Goal: Information Seeking & Learning: Find specific fact

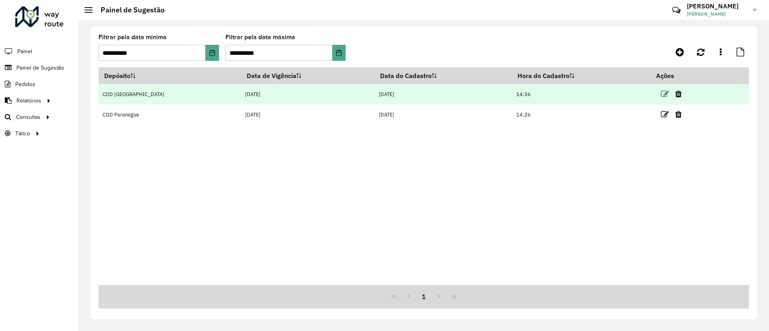
click at [661, 97] on icon at bounding box center [665, 94] width 8 height 8
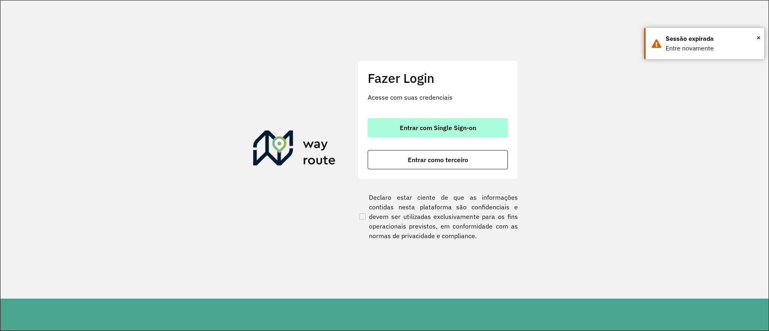
click at [421, 129] on span "Entrar com Single Sign-on" at bounding box center [438, 128] width 76 height 6
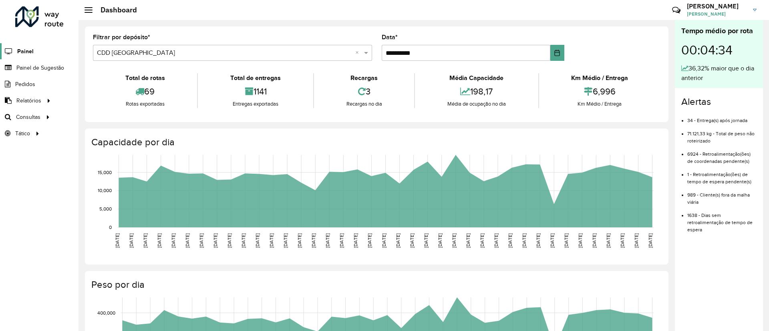
click at [20, 52] on span "Painel" at bounding box center [25, 51] width 16 height 8
click at [41, 67] on span "Painel de Sugestão" at bounding box center [41, 68] width 50 height 8
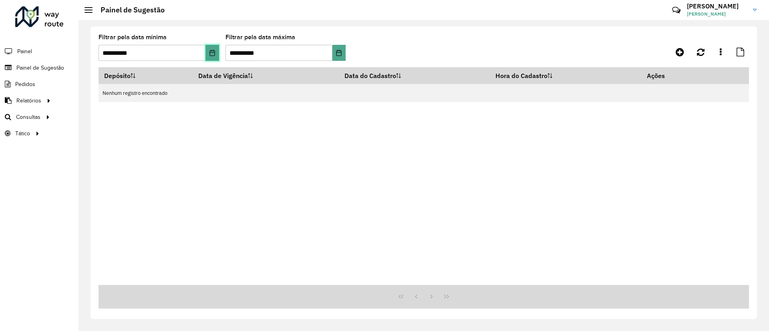
click at [213, 55] on icon "Choose Date" at bounding box center [212, 53] width 6 height 6
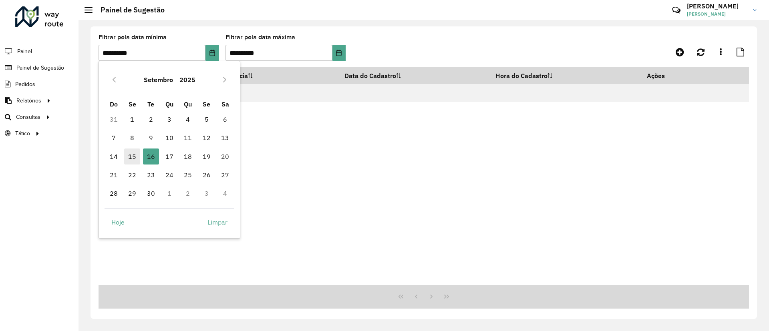
click at [129, 161] on span "15" at bounding box center [132, 157] width 16 height 16
type input "**********"
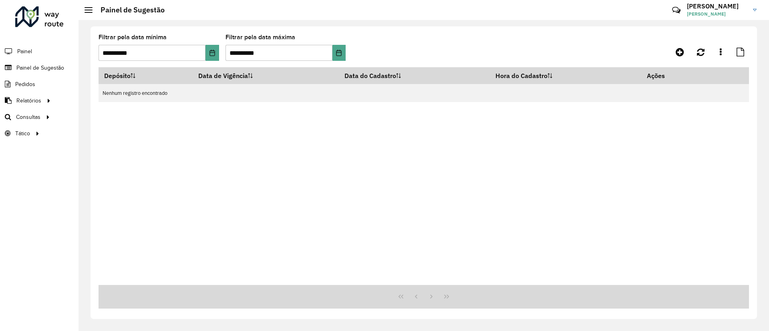
click at [129, 161] on hb-app "**********" at bounding box center [384, 165] width 769 height 331
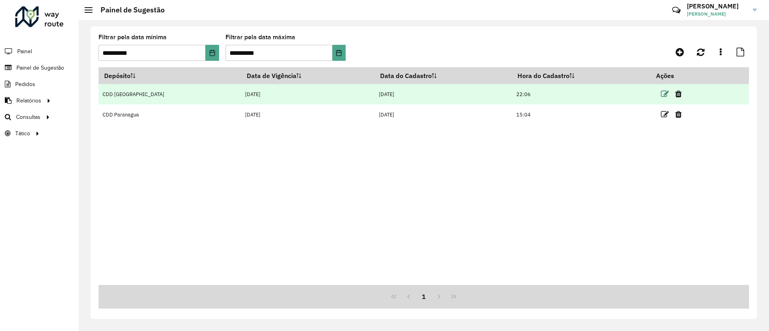
click at [661, 95] on icon at bounding box center [665, 94] width 8 height 8
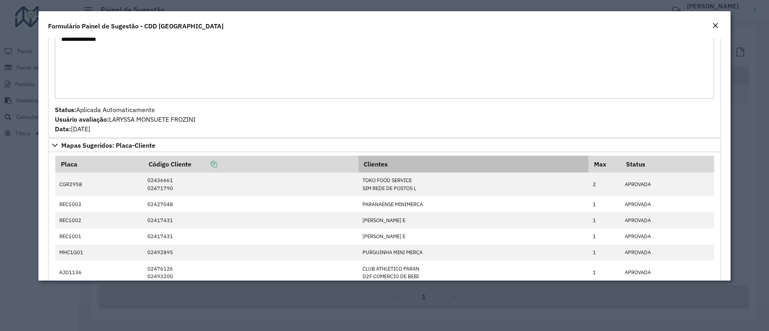
scroll to position [300, 0]
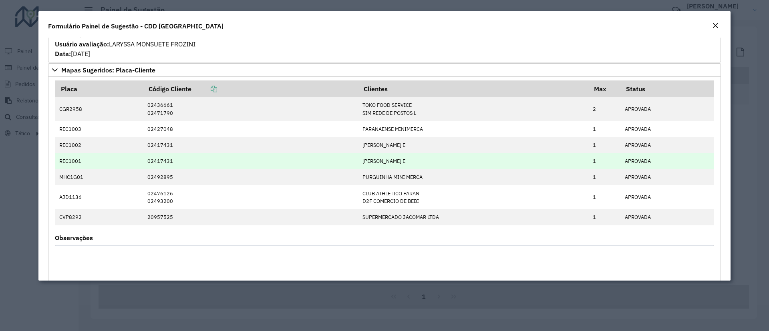
drag, startPoint x: 423, startPoint y: 175, endPoint x: 407, endPoint y: 169, distance: 18.1
click at [407, 169] on tbody "CGR2958 02436661 02471790 TOKO FOOD SERVICE SIM REDE DE POSTOS L 2 APROVADA REC…" at bounding box center [384, 161] width 659 height 128
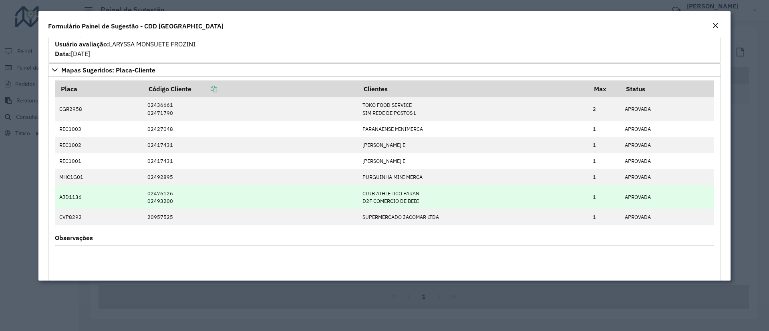
drag, startPoint x: 428, startPoint y: 203, endPoint x: 391, endPoint y: 198, distance: 37.1
click at [391, 198] on td "CLUB ATHLETICO PARAN D2F COMERCIO DE BEBI" at bounding box center [473, 197] width 230 height 24
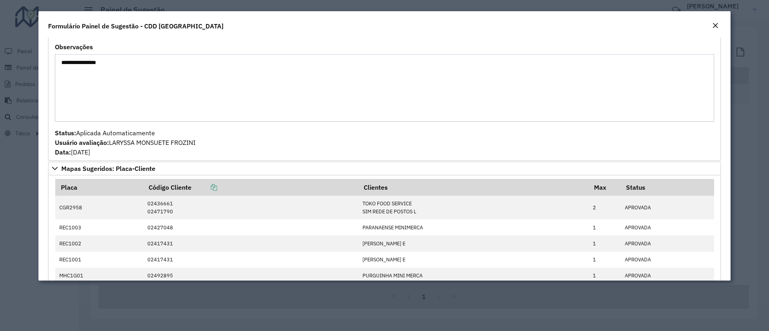
scroll to position [262, 0]
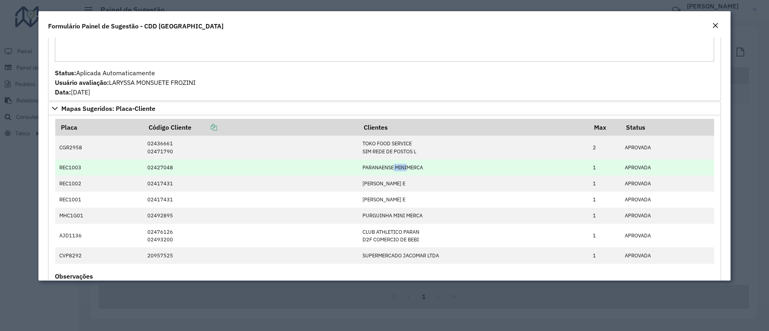
drag, startPoint x: 391, startPoint y: 167, endPoint x: 407, endPoint y: 169, distance: 15.4
click at [407, 169] on td "PARANAENSE MINIMERCA" at bounding box center [473, 167] width 230 height 16
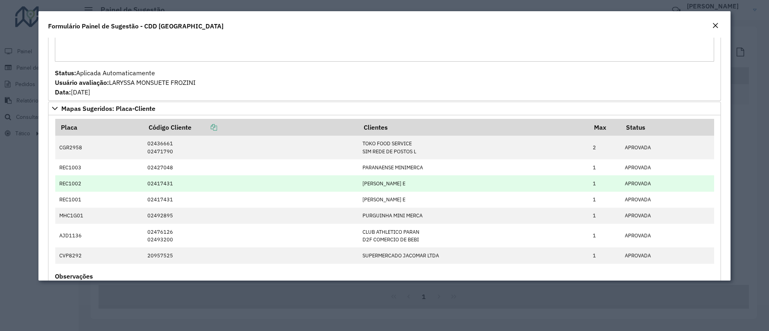
click at [414, 176] on td "ANTONIO SQUISSATI E" at bounding box center [473, 183] width 230 height 16
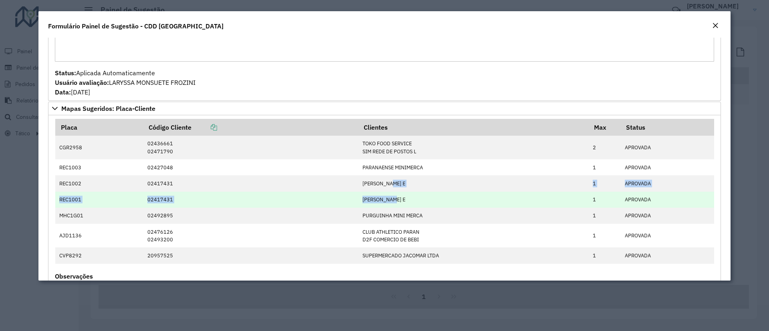
drag, startPoint x: 390, startPoint y: 187, endPoint x: 394, endPoint y: 195, distance: 8.2
click at [394, 195] on tbody "CGR2958 02436661 02471790 TOKO FOOD SERVICE SIM REDE DE POSTOS L 2 APROVADA REC…" at bounding box center [384, 200] width 659 height 128
click at [395, 196] on td "ANTONIO SQUISSATI E" at bounding box center [473, 200] width 230 height 16
drag, startPoint x: 383, startPoint y: 167, endPoint x: 394, endPoint y: 198, distance: 32.8
click at [394, 198] on tbody "CGR2958 02436661 02471790 TOKO FOOD SERVICE SIM REDE DE POSTOS L 2 APROVADA REC…" at bounding box center [384, 200] width 659 height 128
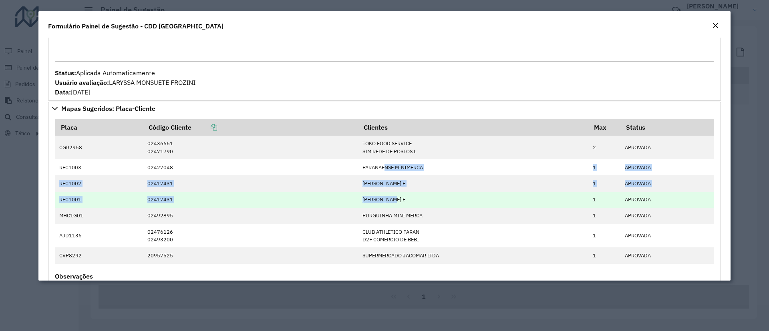
click at [312, 199] on td "02417431" at bounding box center [250, 200] width 215 height 16
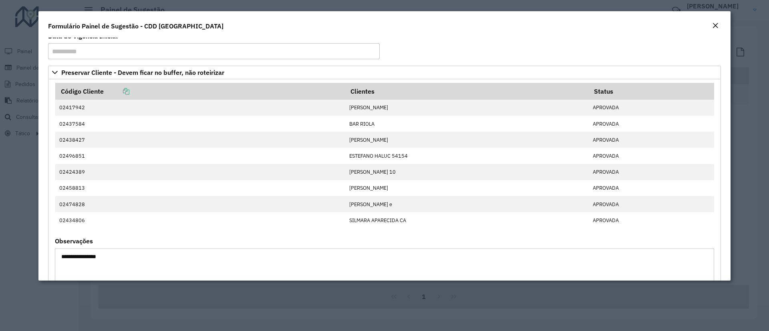
scroll to position [0, 0]
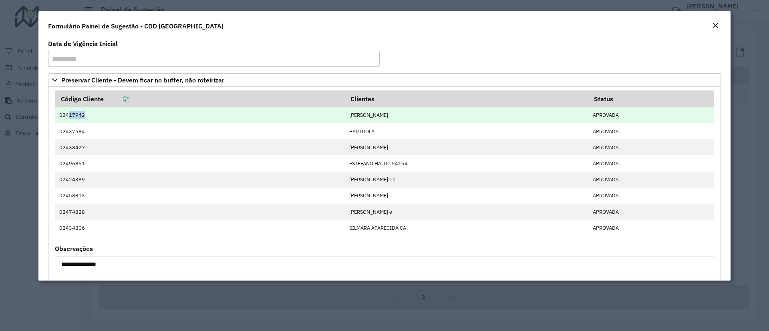
drag, startPoint x: 85, startPoint y: 117, endPoint x: 68, endPoint y: 116, distance: 16.8
click at [68, 116] on td "02417942" at bounding box center [200, 115] width 290 height 16
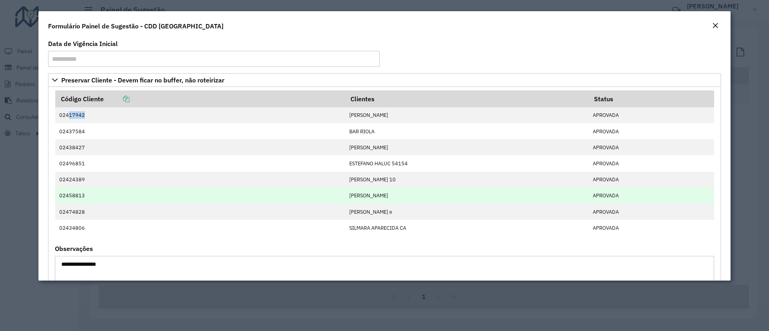
copy td "17942"
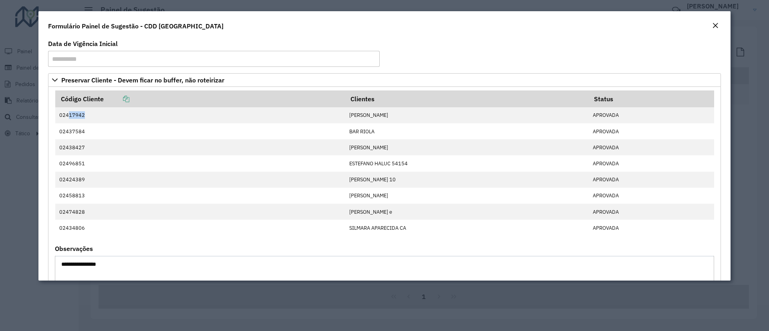
click at [716, 28] on em "Close" at bounding box center [715, 25] width 6 height 6
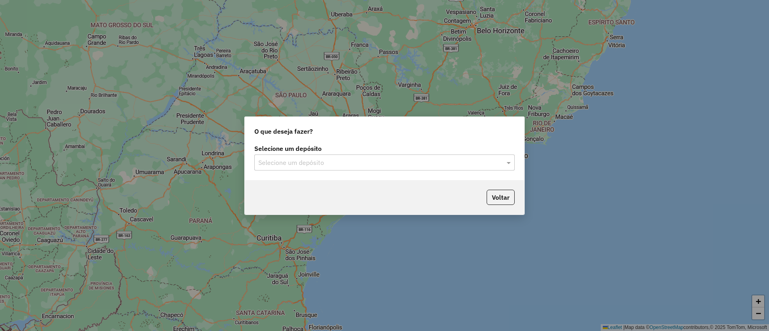
click at [291, 156] on div "Selecione um depósito" at bounding box center [384, 163] width 260 height 16
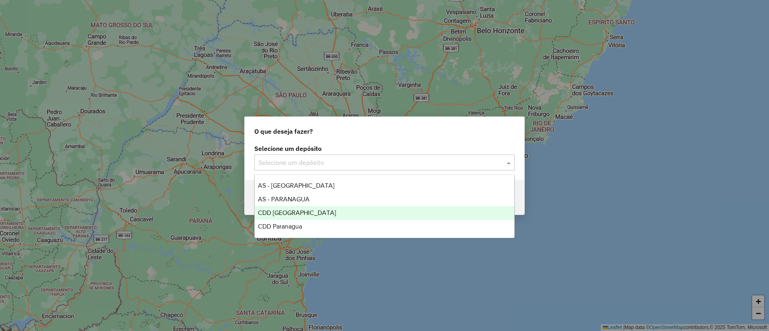
click at [290, 211] on span "CDD [GEOGRAPHIC_DATA]" at bounding box center [297, 212] width 78 height 7
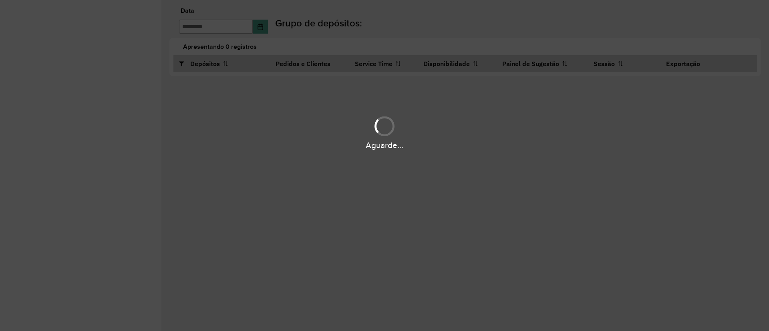
type input "**********"
